Goal: Task Accomplishment & Management: Manage account settings

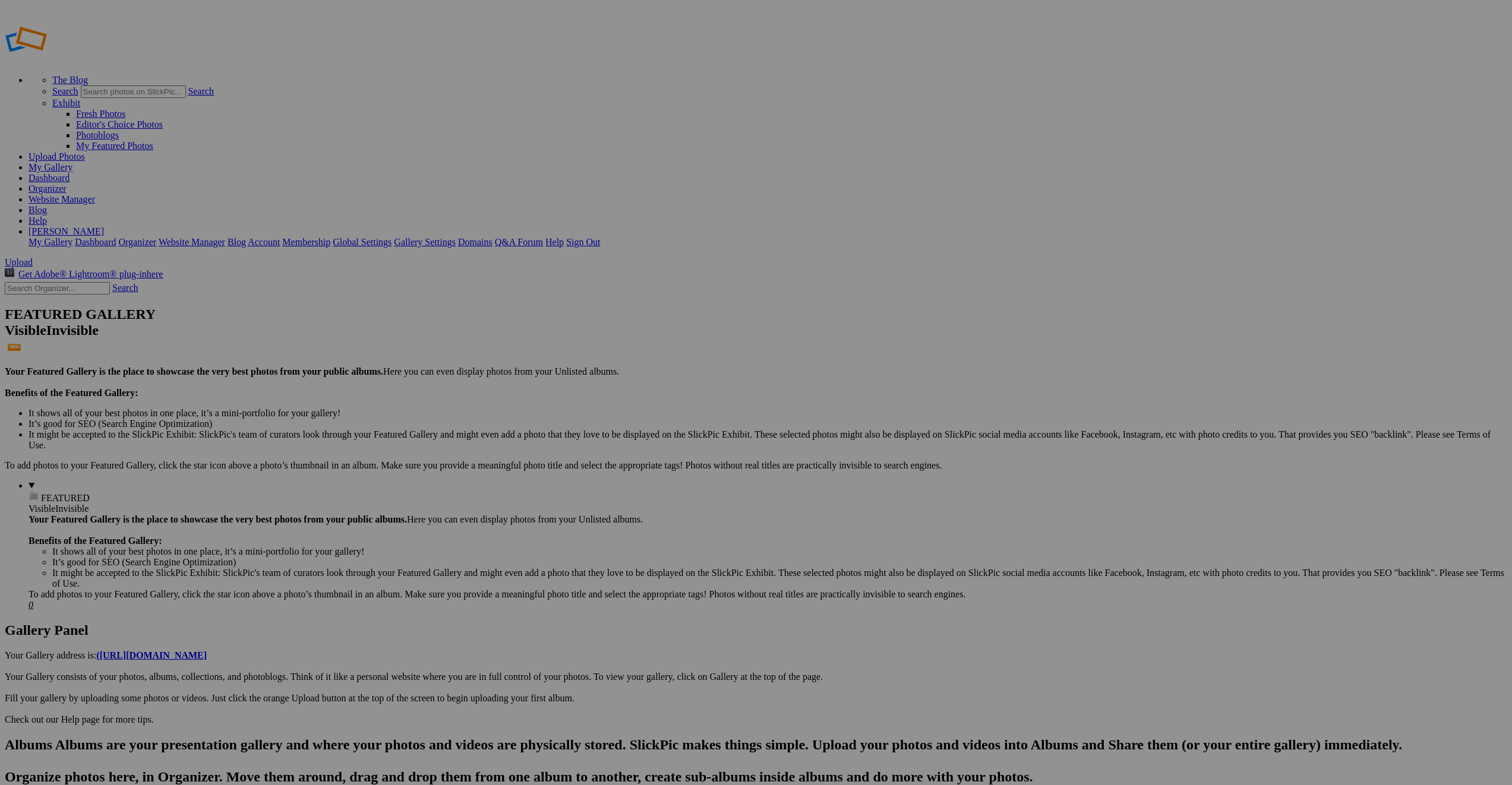
checkbox input "true"
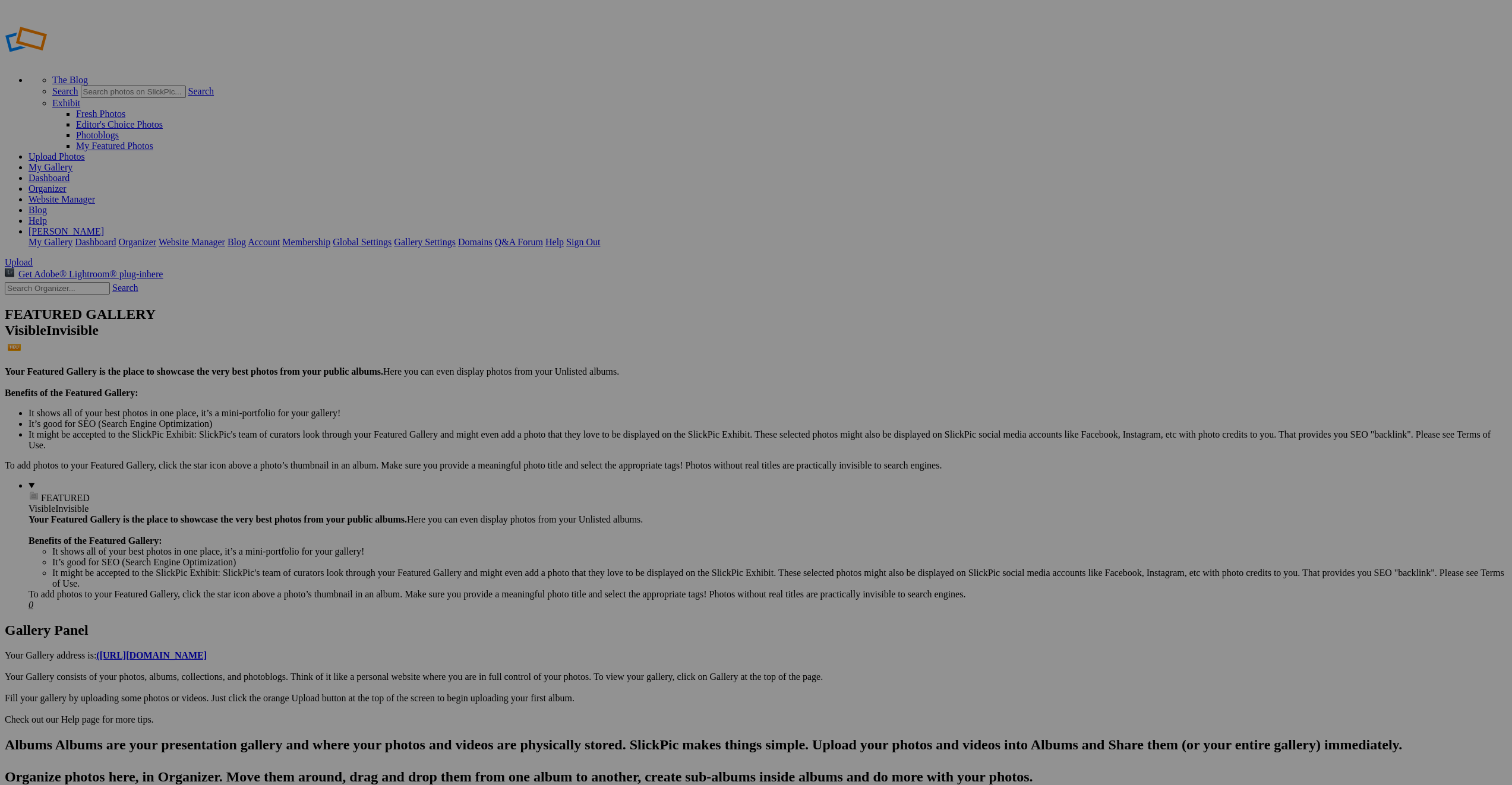
click at [95, 195] on link "Website Manager" at bounding box center [61, 199] width 67 height 10
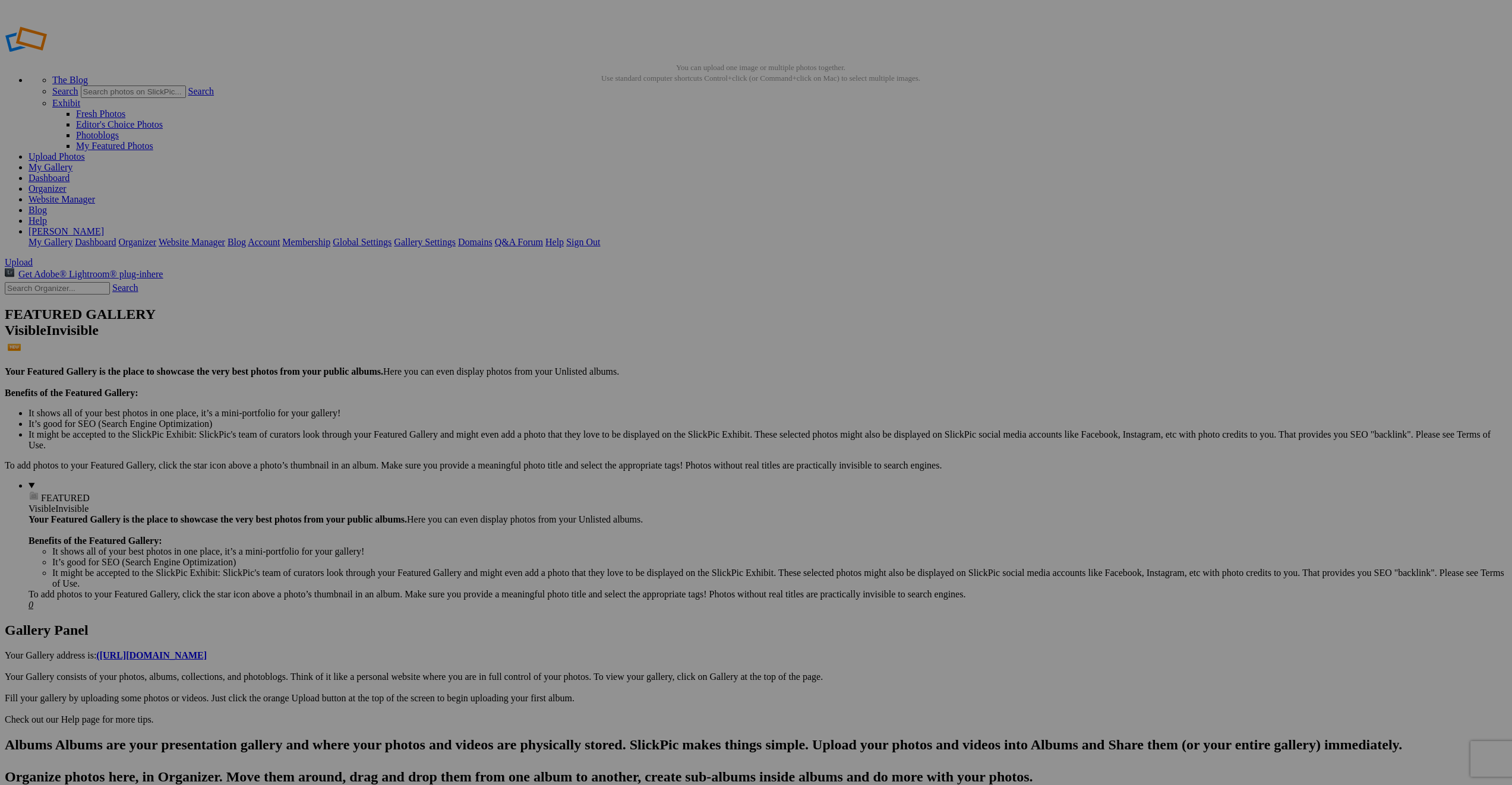
click at [95, 195] on link "Website Manager" at bounding box center [61, 199] width 67 height 10
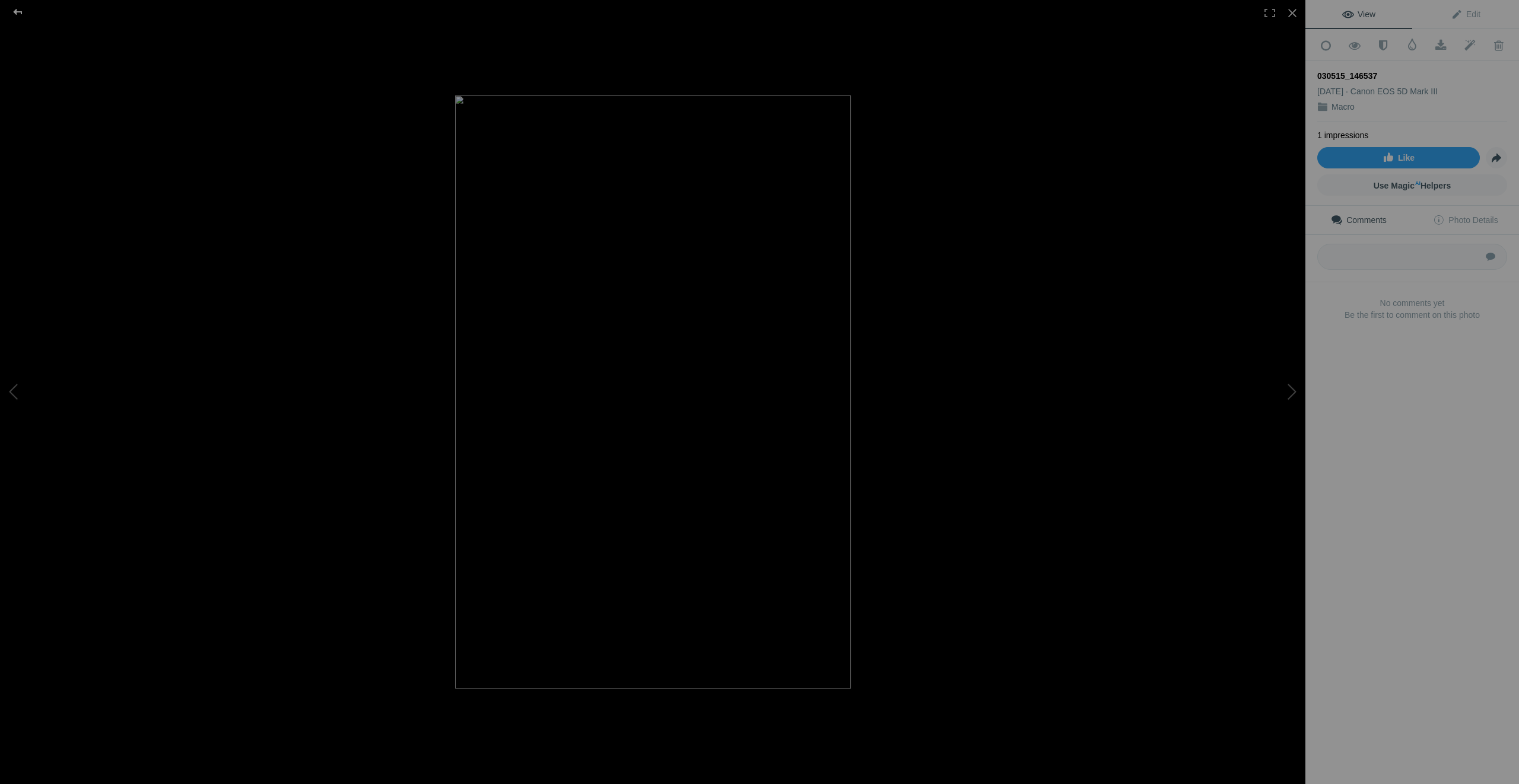
click at [19, 5] on div at bounding box center [18, 11] width 43 height 24
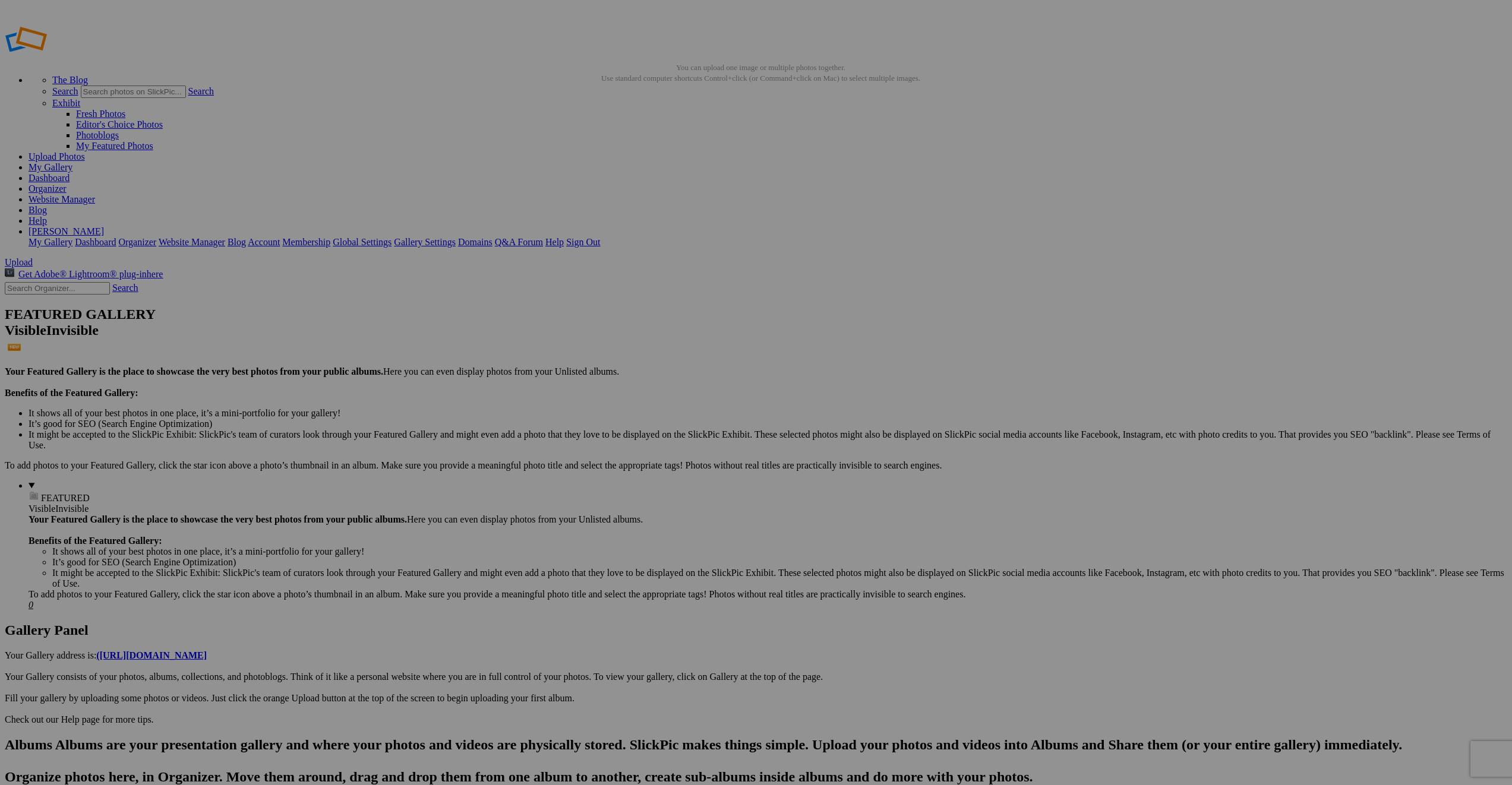
click at [104, 226] on link "[PERSON_NAME]" at bounding box center [66, 231] width 75 height 10
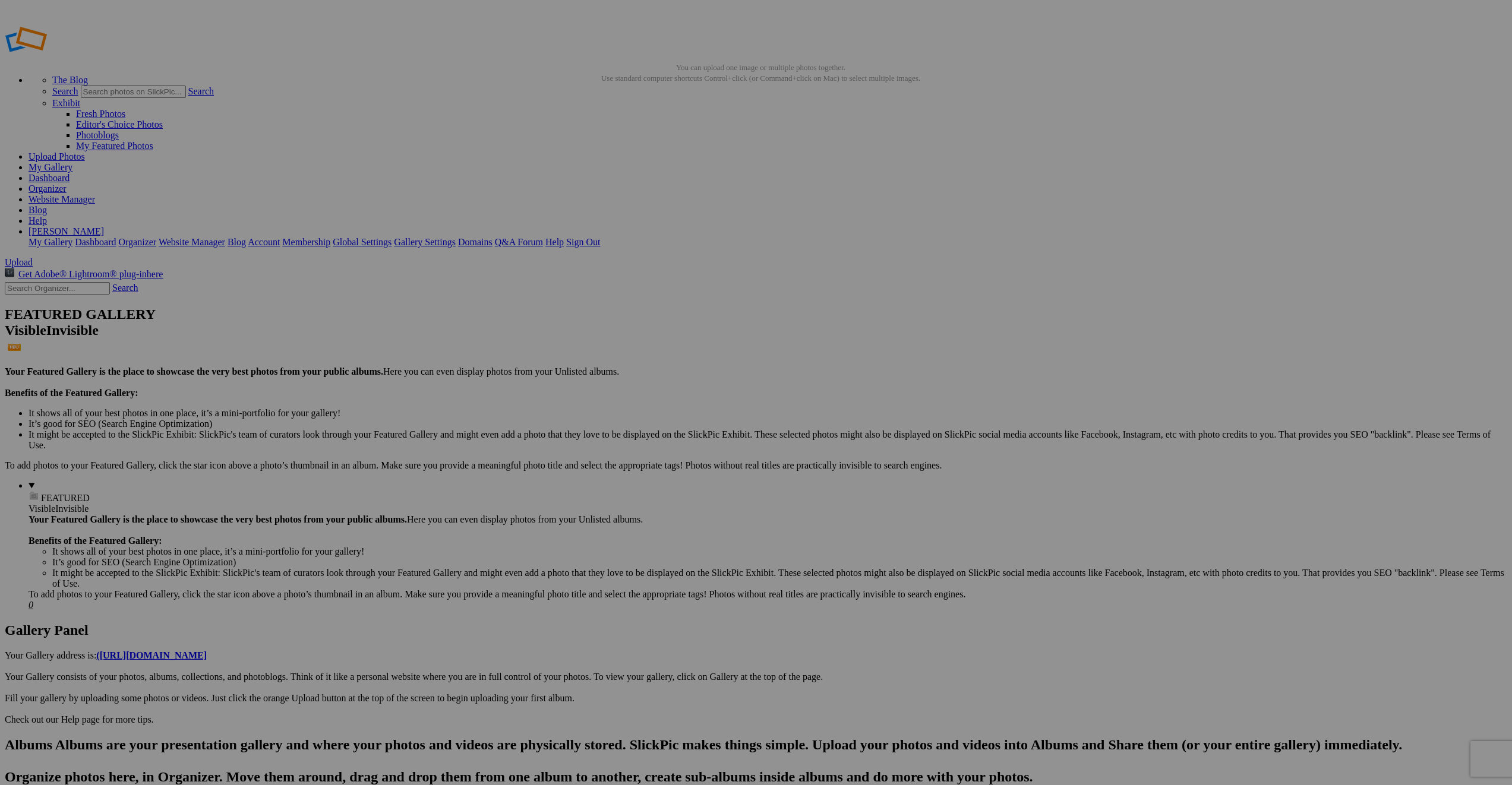
click at [600, 237] on link "Sign Out" at bounding box center [583, 242] width 34 height 10
